Goal: Information Seeking & Learning: Get advice/opinions

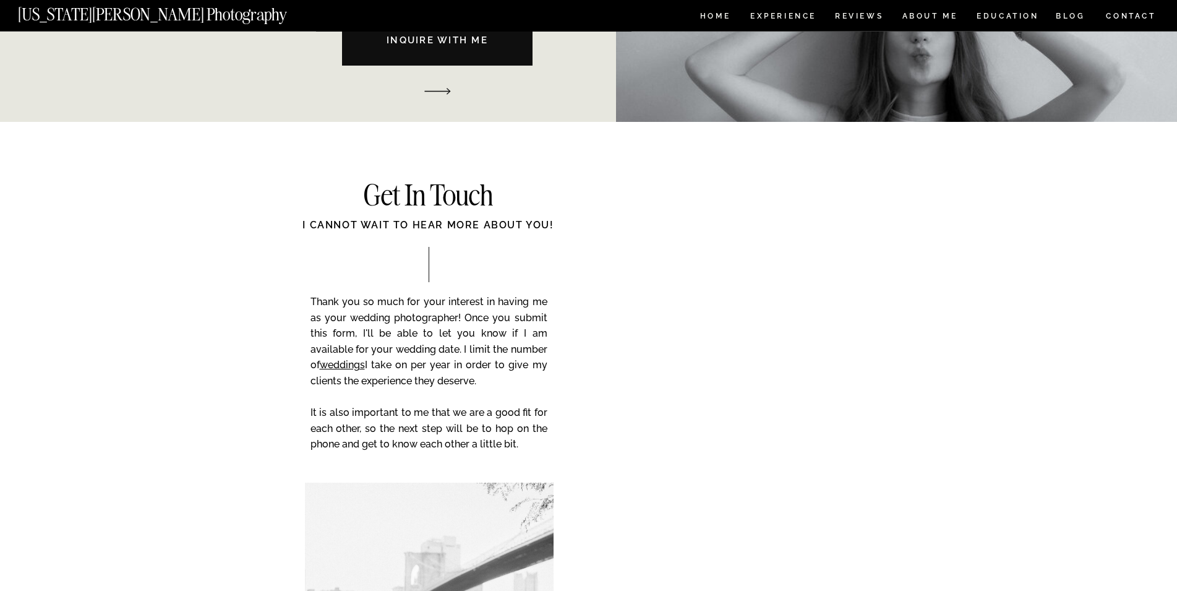
scroll to position [1911, 0]
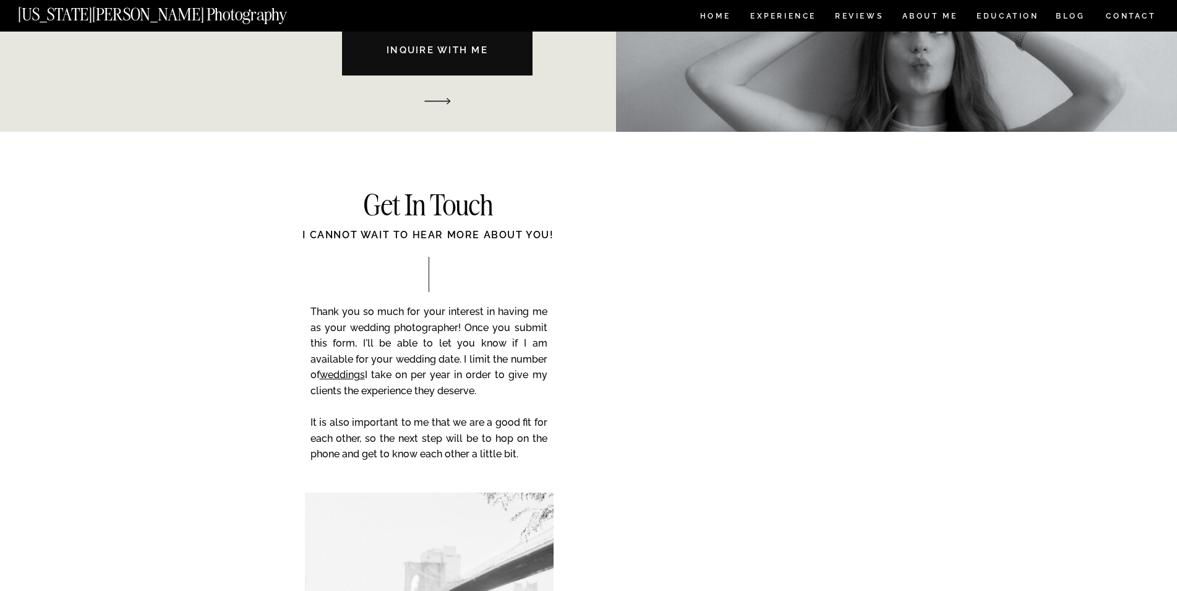
click at [716, 9] on div at bounding box center [908, 39] width 585 height 186
click at [716, 17] on nav "HOME" at bounding box center [715, 17] width 35 height 11
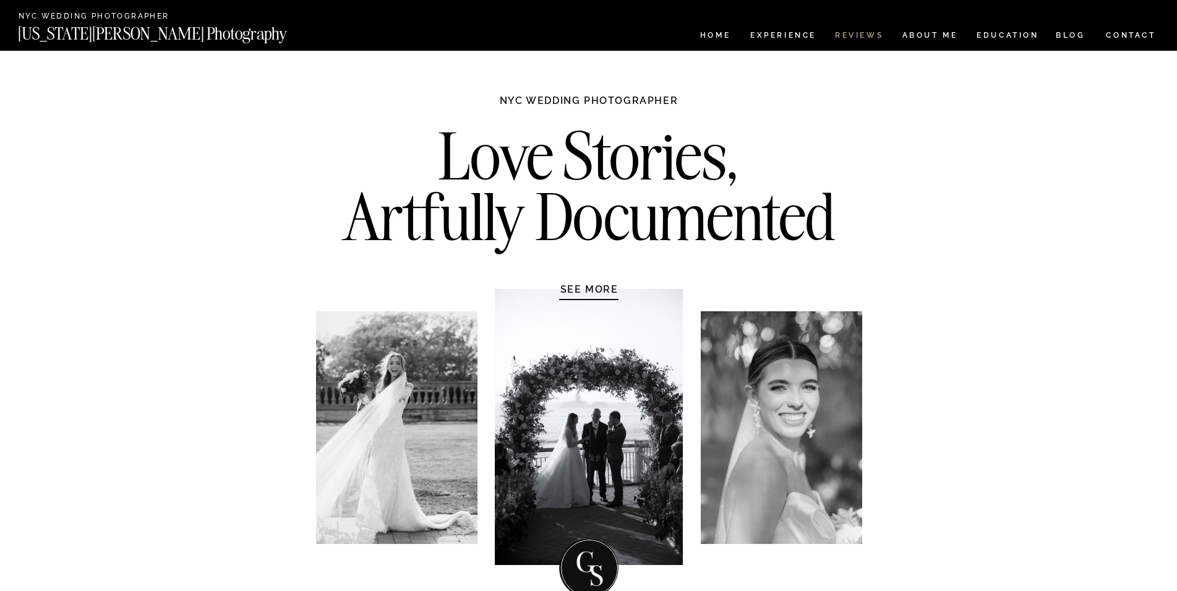
click at [866, 41] on nav "REVIEWS" at bounding box center [858, 37] width 46 height 11
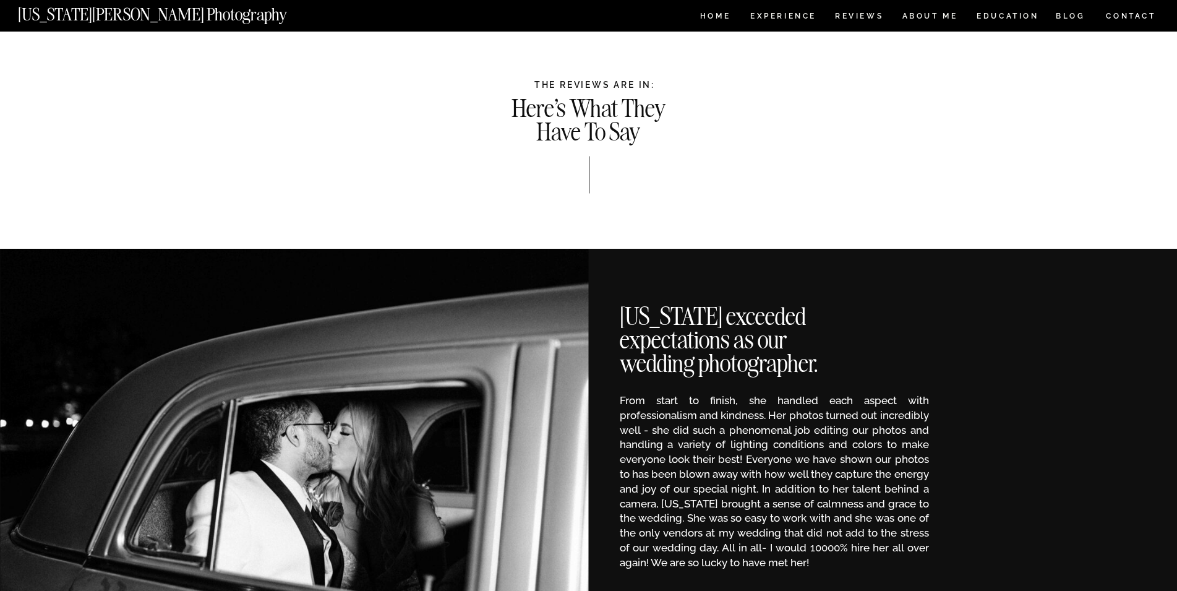
click at [604, 85] on h1 "THE REVIEWS ARE IN:" at bounding box center [595, 85] width 729 height 10
click at [604, 83] on h1 "THE REVIEWS ARE IN:" at bounding box center [595, 85] width 729 height 10
drag, startPoint x: 520, startPoint y: 110, endPoint x: 650, endPoint y: 139, distance: 133.9
click at [650, 139] on h1 "Here's What They Have To Say" at bounding box center [589, 119] width 162 height 44
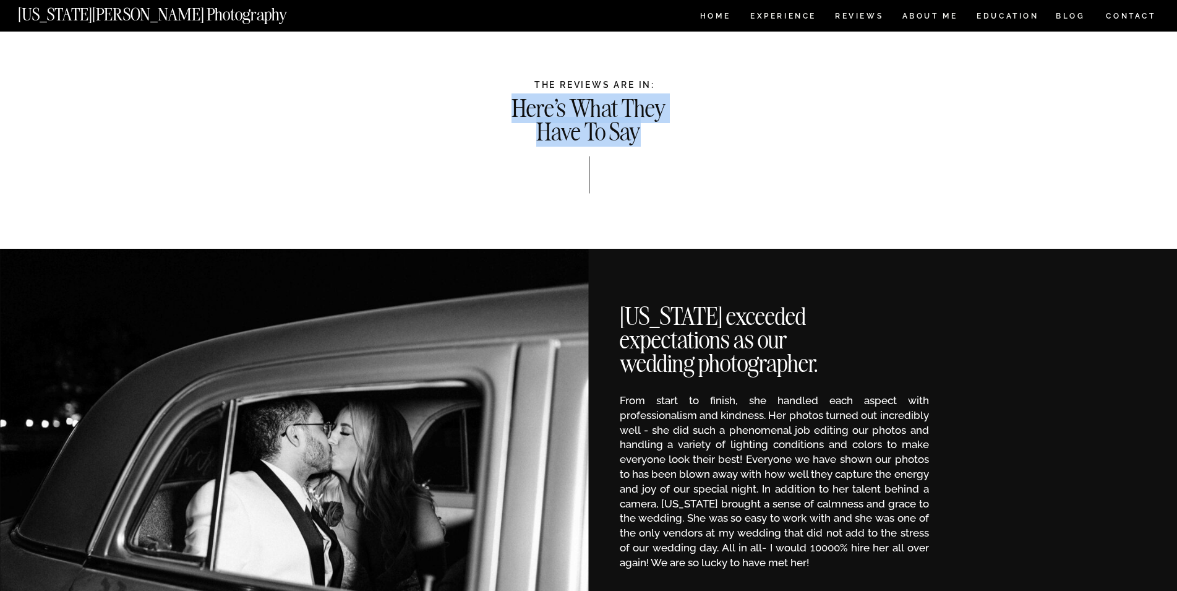
drag, startPoint x: 510, startPoint y: 100, endPoint x: 642, endPoint y: 131, distance: 136.0
click at [642, 131] on h1 "Here's What They Have To Say" at bounding box center [589, 119] width 162 height 44
copy h1 "Here's What They Have To Say"
click at [574, 80] on h1 "THE REVIEWS ARE IN:" at bounding box center [595, 85] width 729 height 10
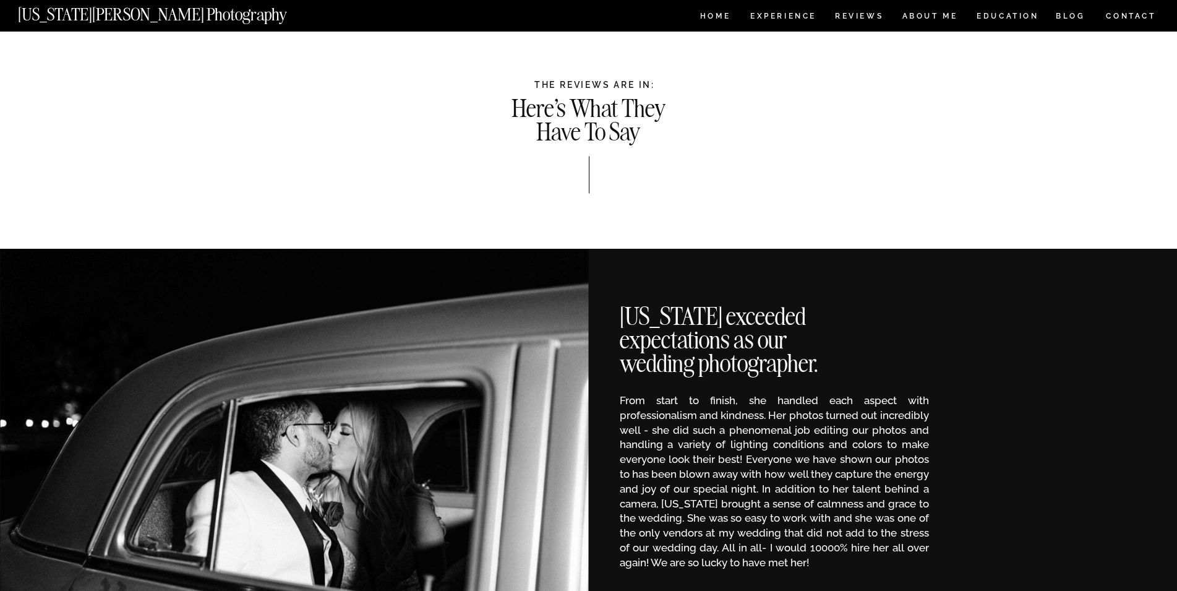
click at [574, 80] on h1 "THE REVIEWS ARE IN:" at bounding box center [595, 85] width 729 height 10
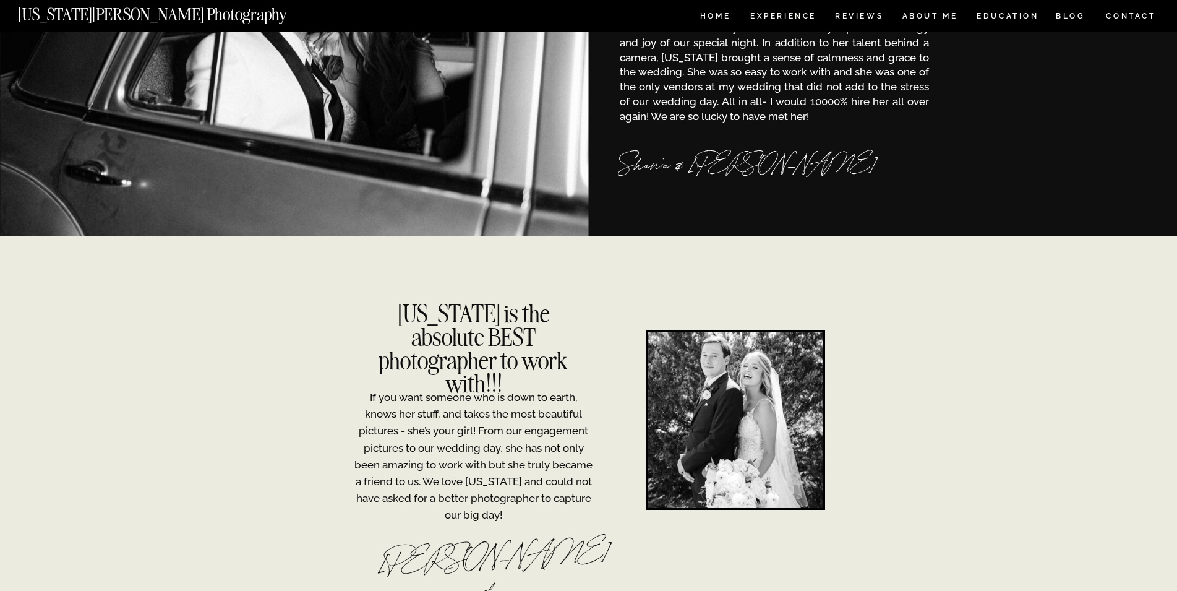
scroll to position [442, 0]
